Goal: Information Seeking & Learning: Learn about a topic

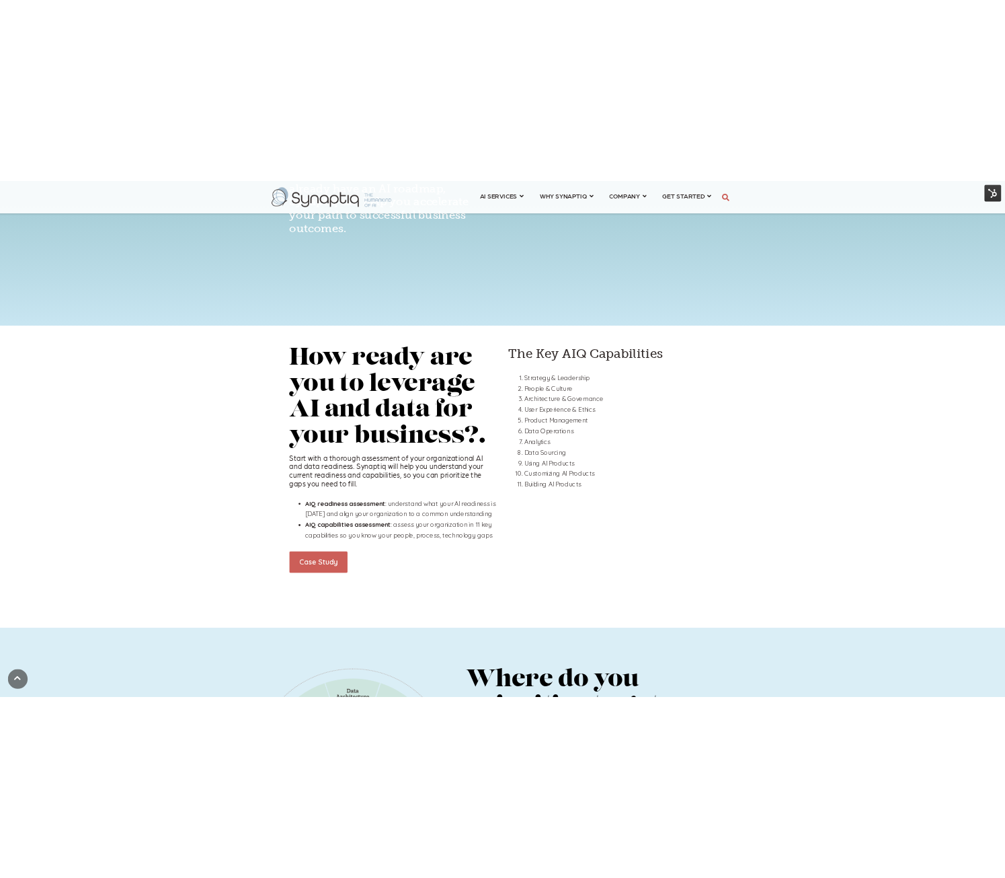
scroll to position [740, 0]
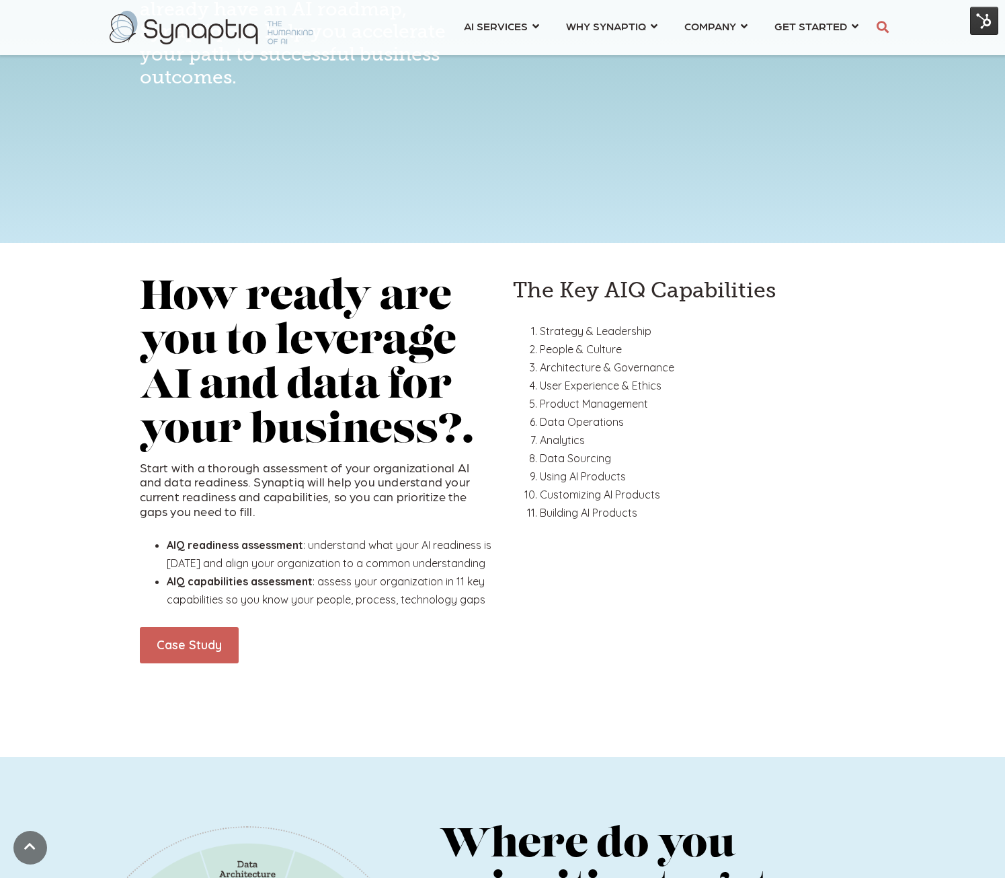
drag, startPoint x: 984, startPoint y: 11, endPoint x: 986, endPoint y: 24, distance: 13.5
click at [984, 11] on img at bounding box center [984, 21] width 28 height 28
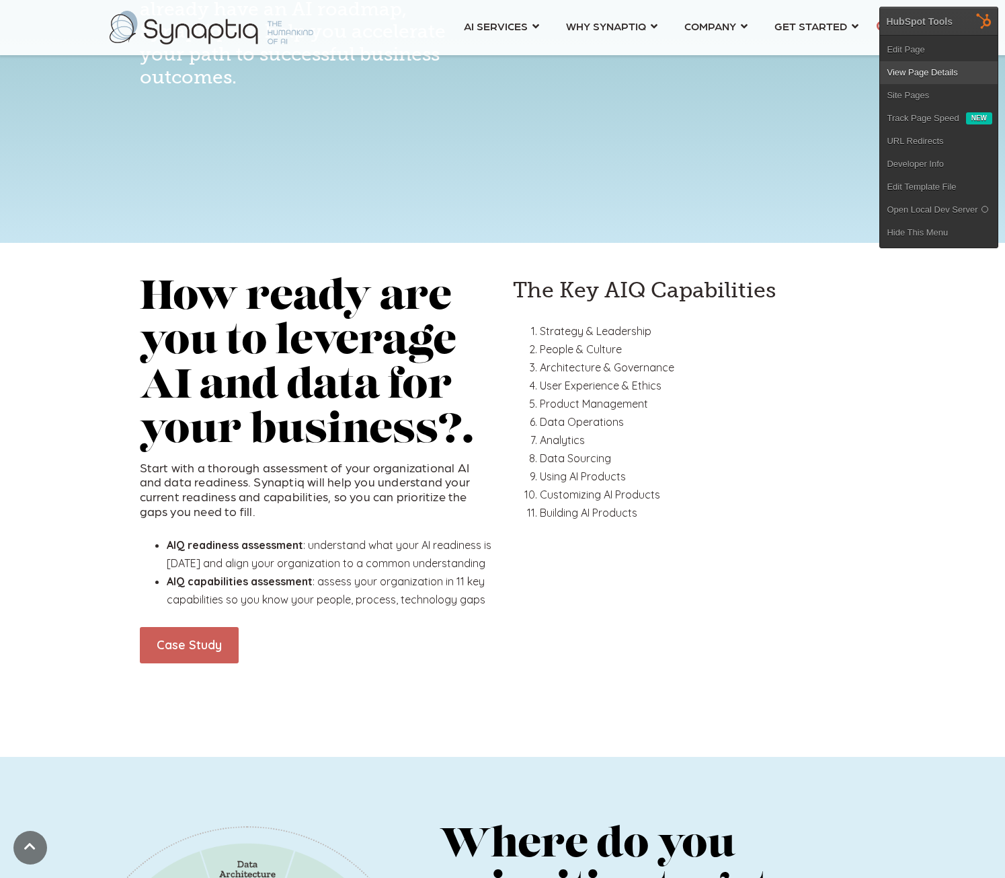
click at [924, 73] on link "View Page Details" at bounding box center [939, 72] width 118 height 23
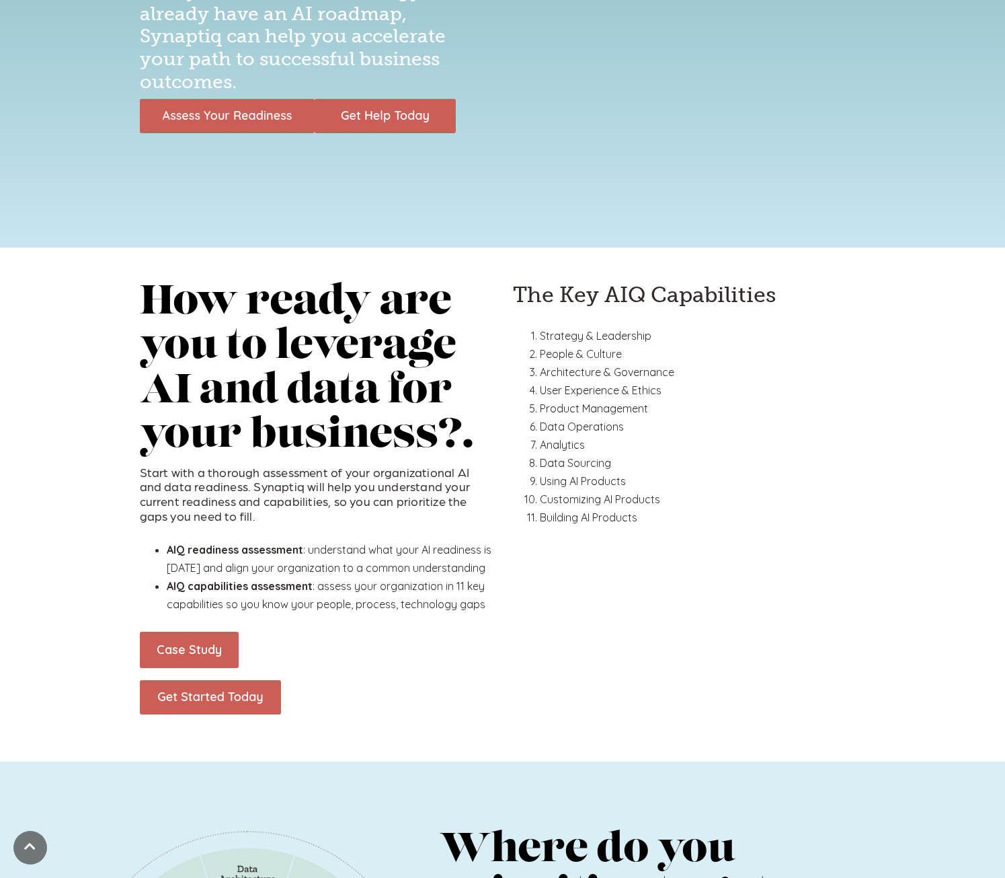
scroll to position [740, 0]
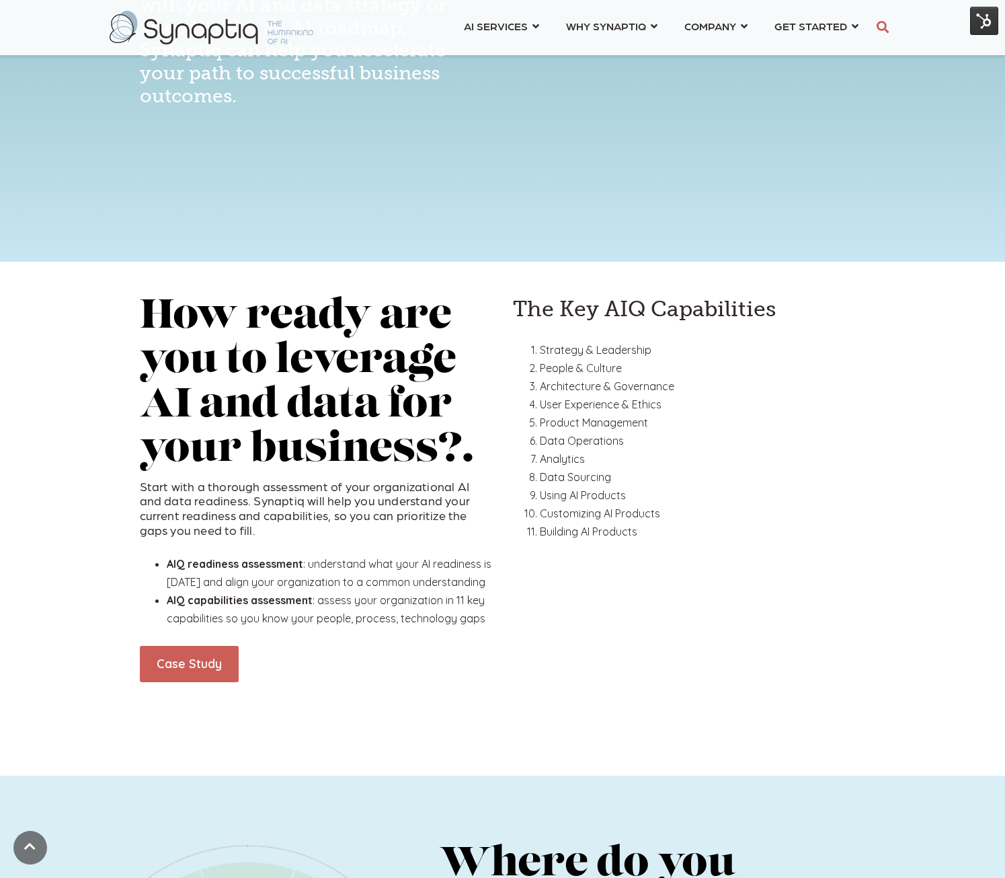
scroll to position [740, 0]
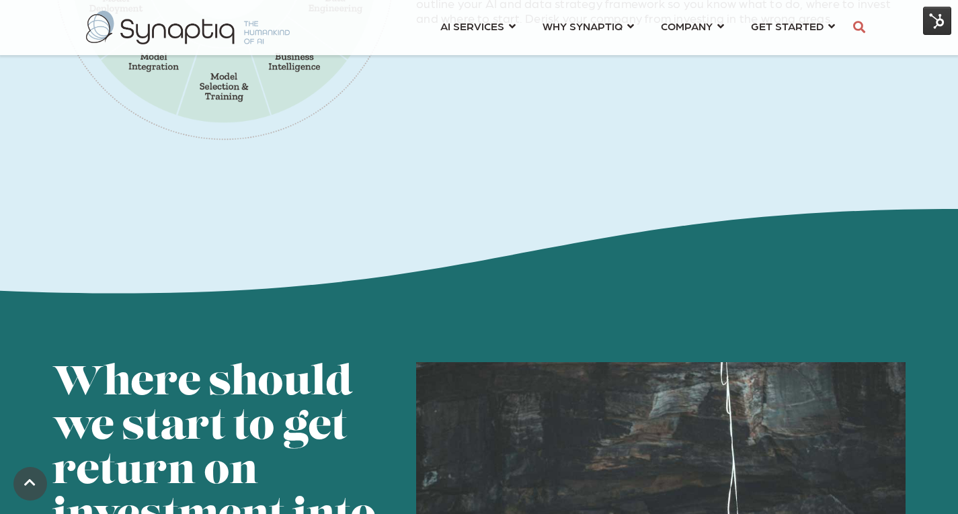
scroll to position [1748, 0]
